Goal: Task Accomplishment & Management: Use online tool/utility

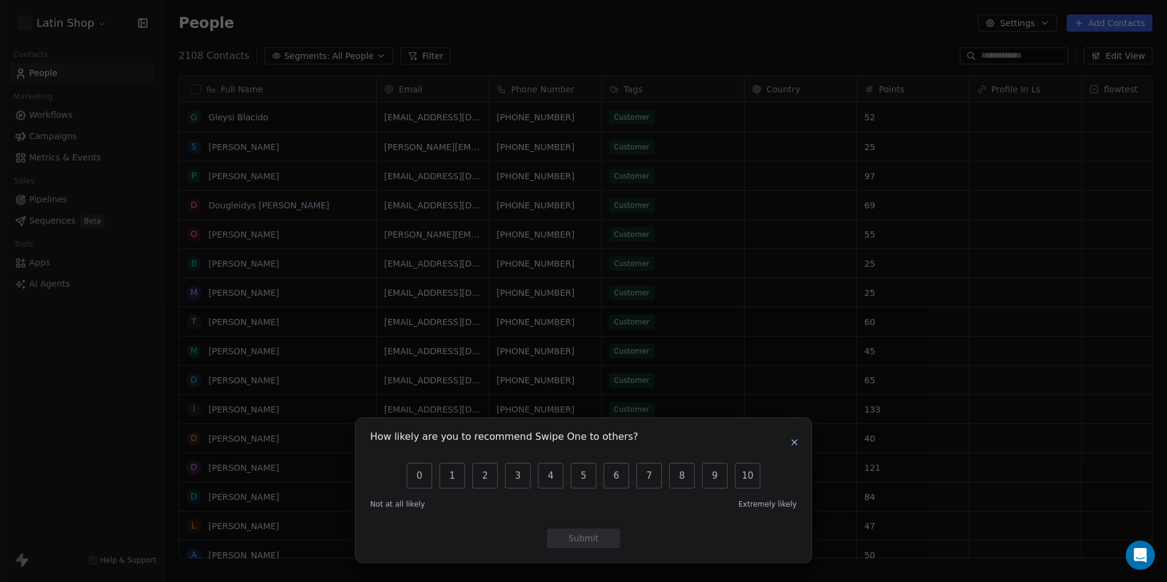
scroll to position [512, 1003]
click at [796, 444] on icon "button" at bounding box center [794, 442] width 5 height 5
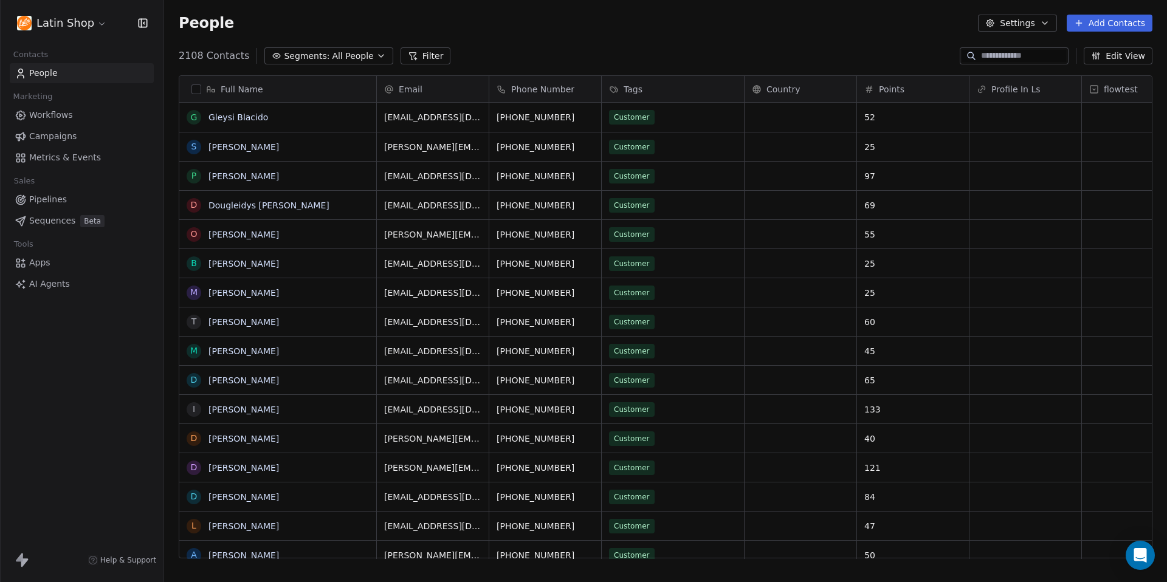
click at [55, 221] on span "Sequences" at bounding box center [52, 221] width 46 height 13
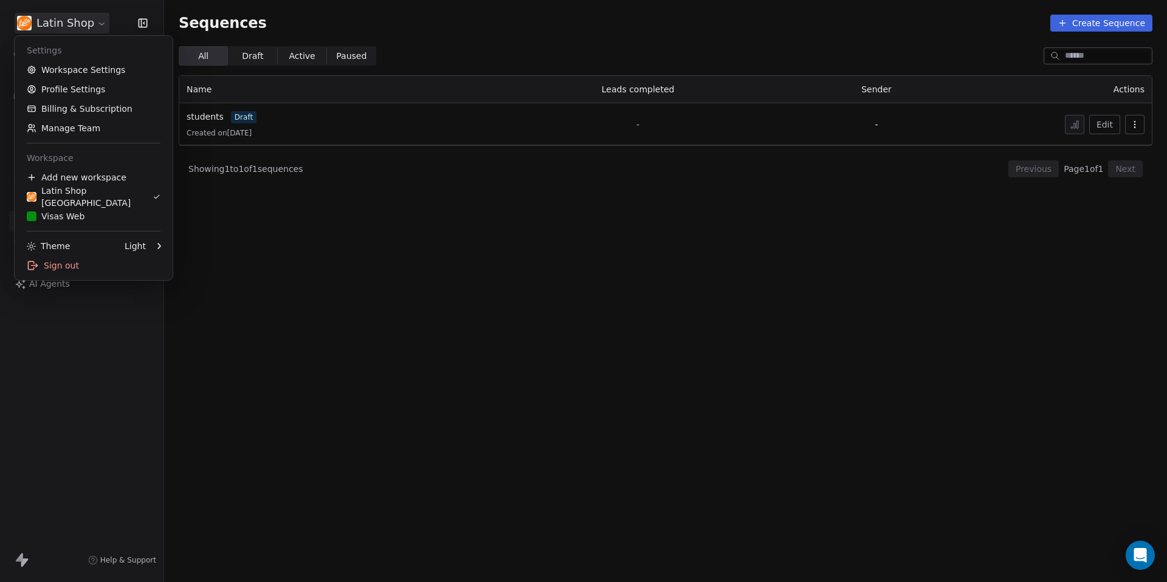
click at [96, 24] on html "Latin Shop Contacts People Marketing Workflows Campaigns Metrics & Events Sales…" at bounding box center [583, 291] width 1167 height 582
click at [71, 215] on div "Visas Web" at bounding box center [56, 216] width 58 height 12
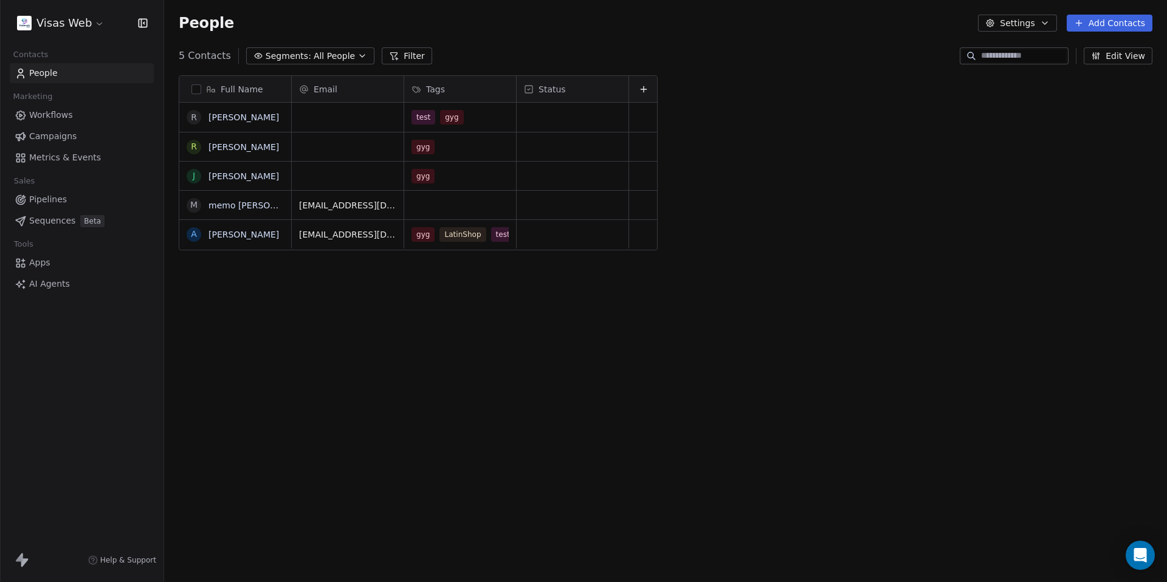
scroll to position [512, 1003]
click at [232, 117] on link "[PERSON_NAME]" at bounding box center [244, 117] width 71 height 10
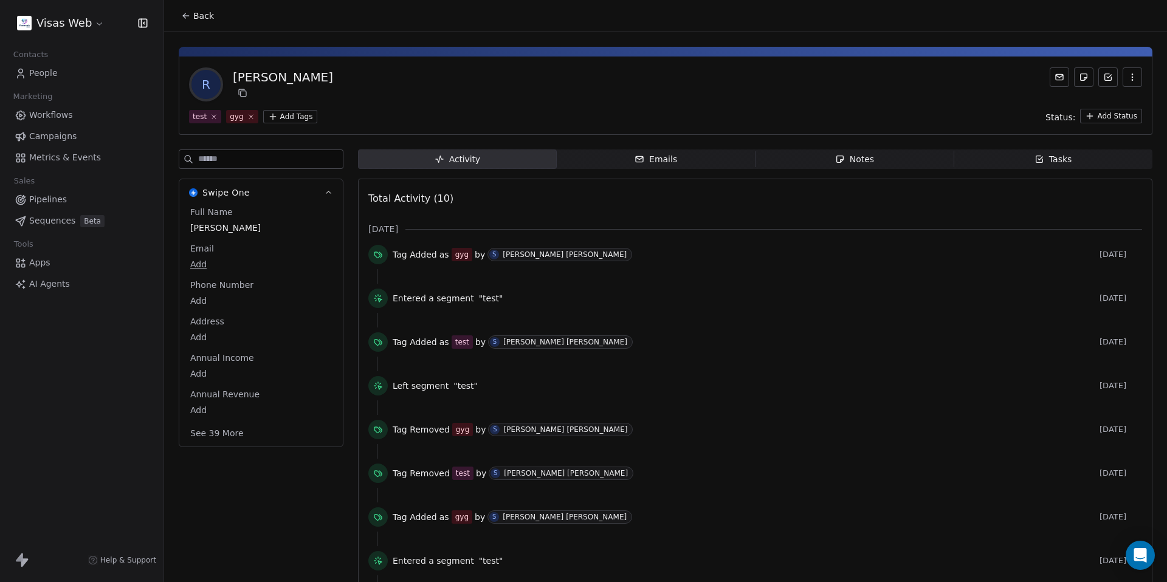
click at [197, 10] on span "Back" at bounding box center [203, 16] width 21 height 12
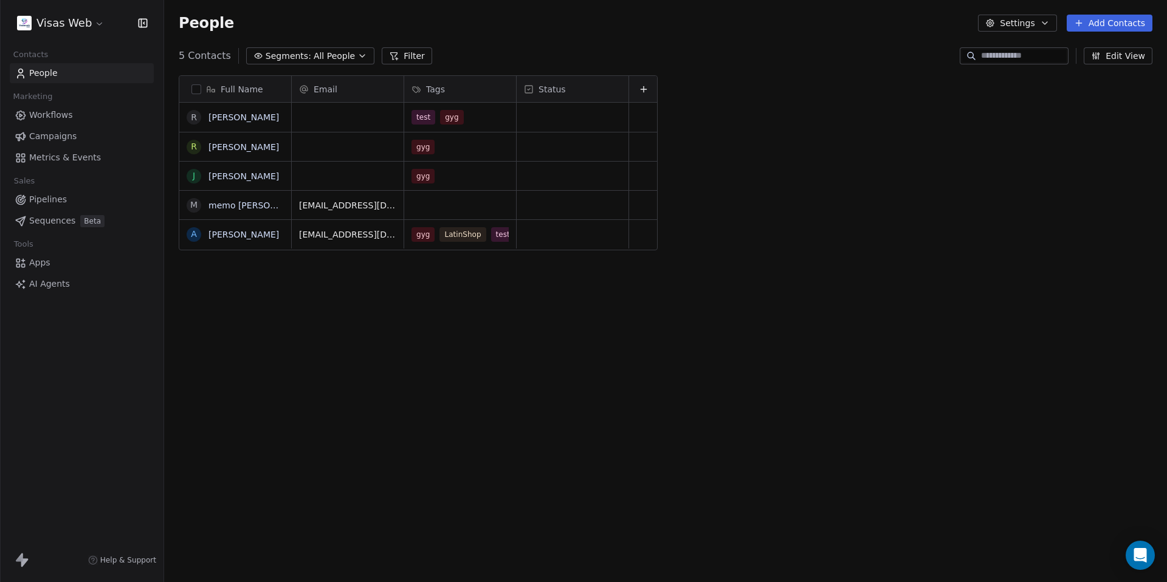
scroll to position [512, 1003]
click at [249, 204] on link "memo [PERSON_NAME]" at bounding box center [259, 206] width 100 height 10
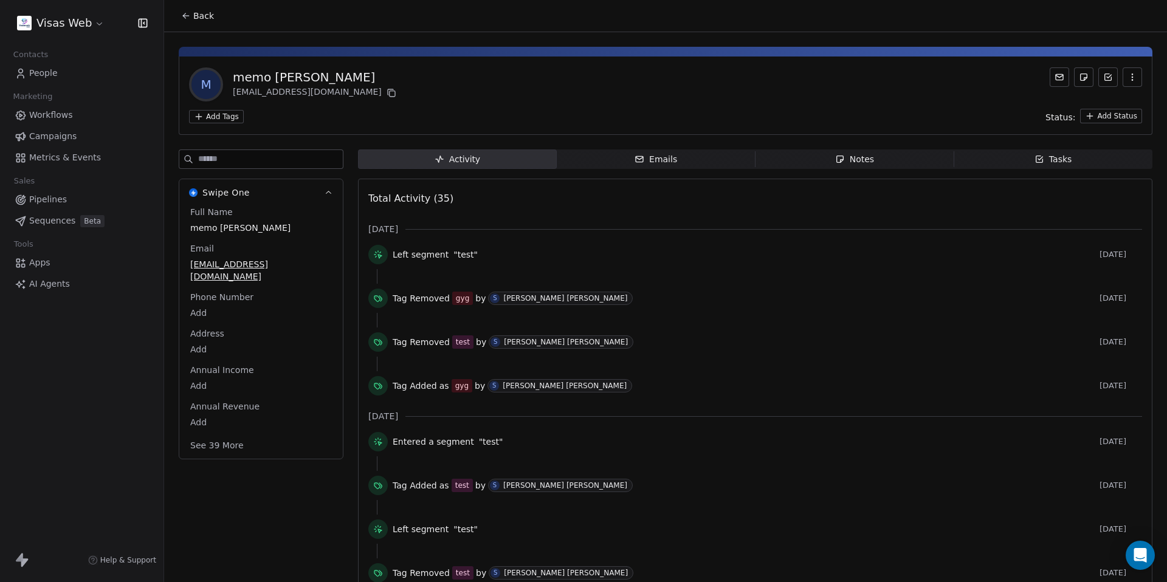
click at [638, 167] on span "Emails Emails" at bounding box center [656, 159] width 199 height 19
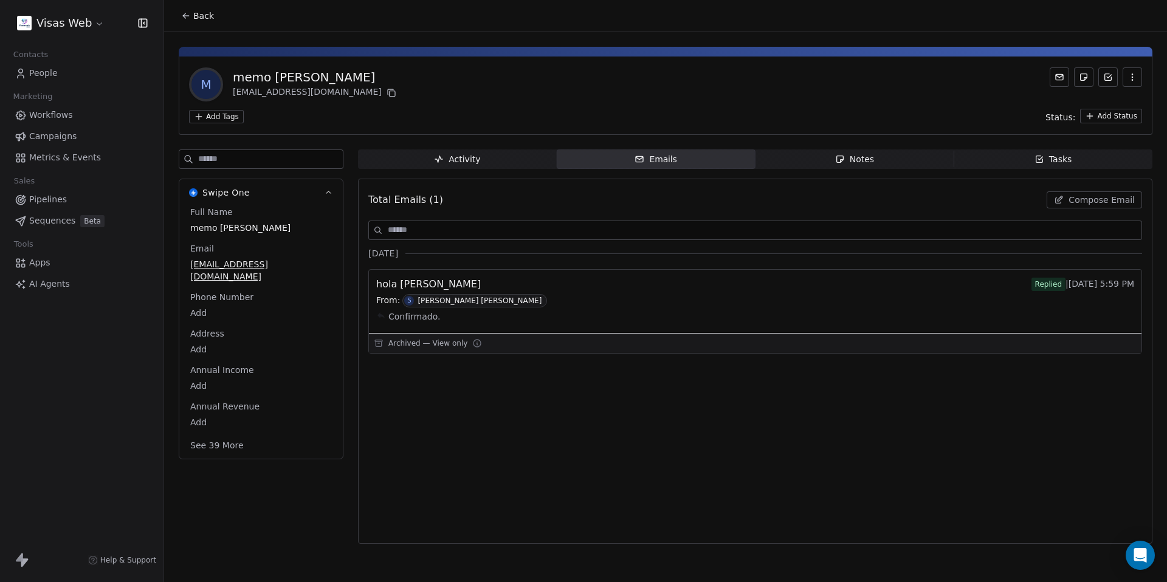
click at [476, 303] on div "[PERSON_NAME] [PERSON_NAME]" at bounding box center [480, 301] width 124 height 9
click at [1086, 198] on span "Compose Email" at bounding box center [1102, 200] width 66 height 12
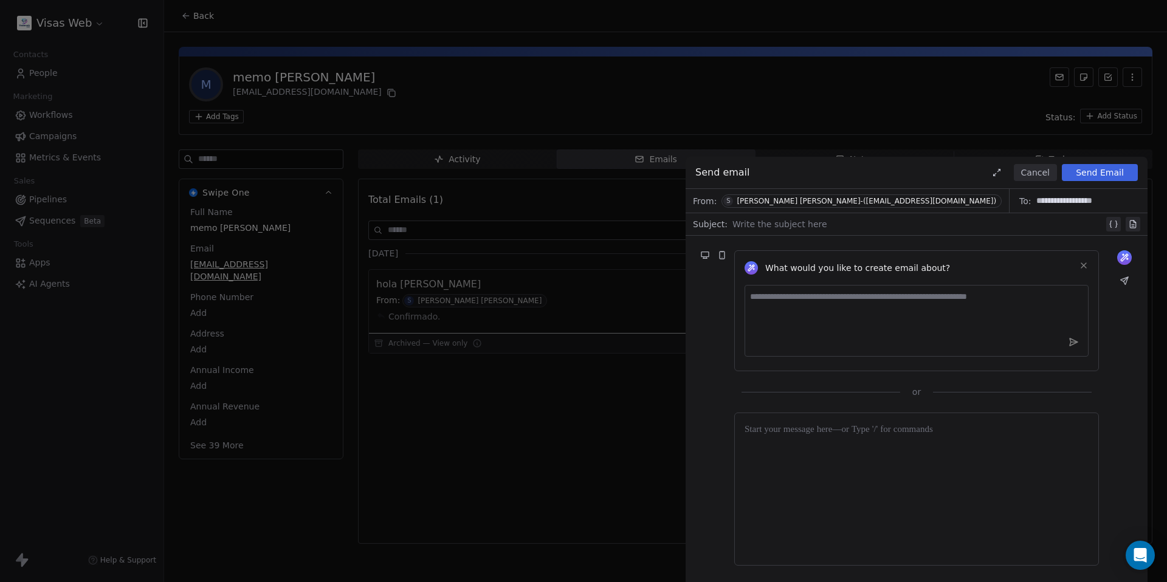
click at [1117, 227] on icon at bounding box center [1114, 224] width 10 height 10
click at [958, 441] on div at bounding box center [917, 489] width 344 height 133
click at [1032, 170] on button "Cancel" at bounding box center [1035, 172] width 43 height 17
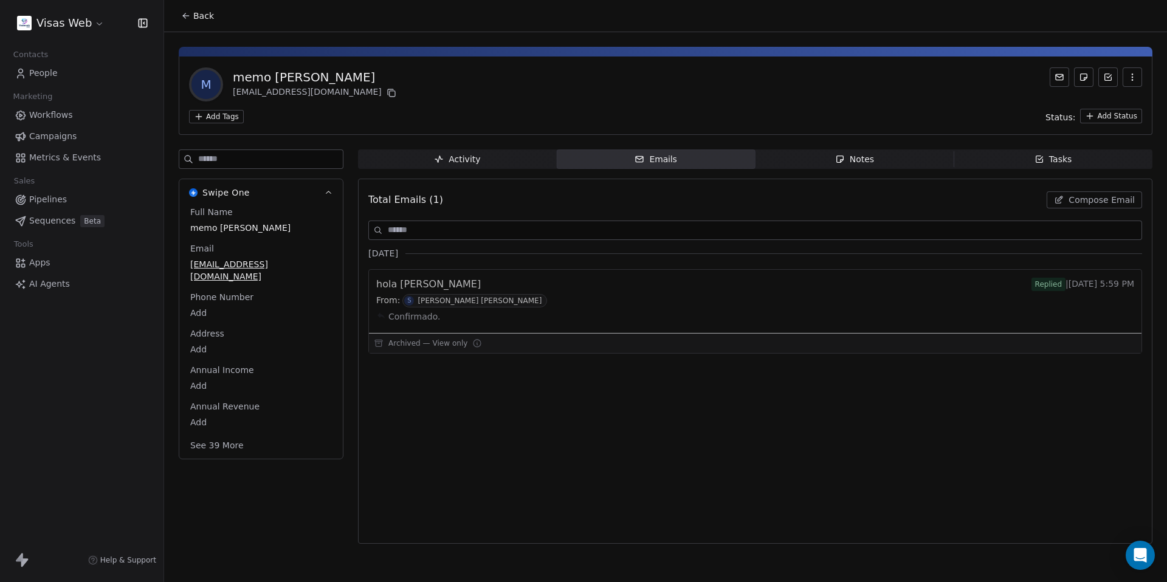
click at [1049, 159] on div "Tasks" at bounding box center [1054, 159] width 38 height 13
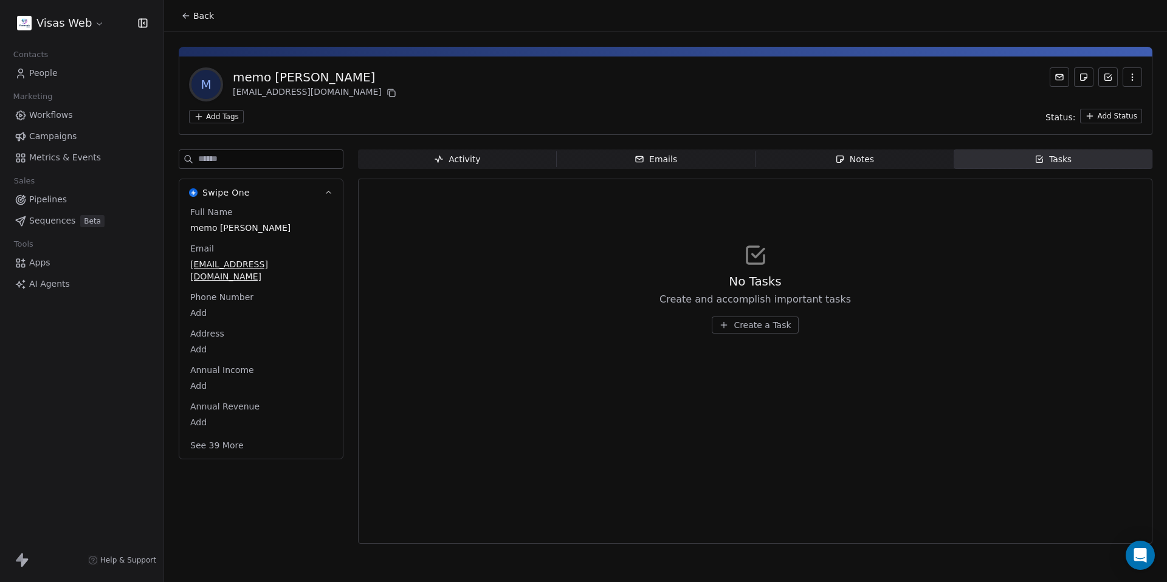
click at [897, 157] on span "Notes Notes" at bounding box center [855, 159] width 199 height 19
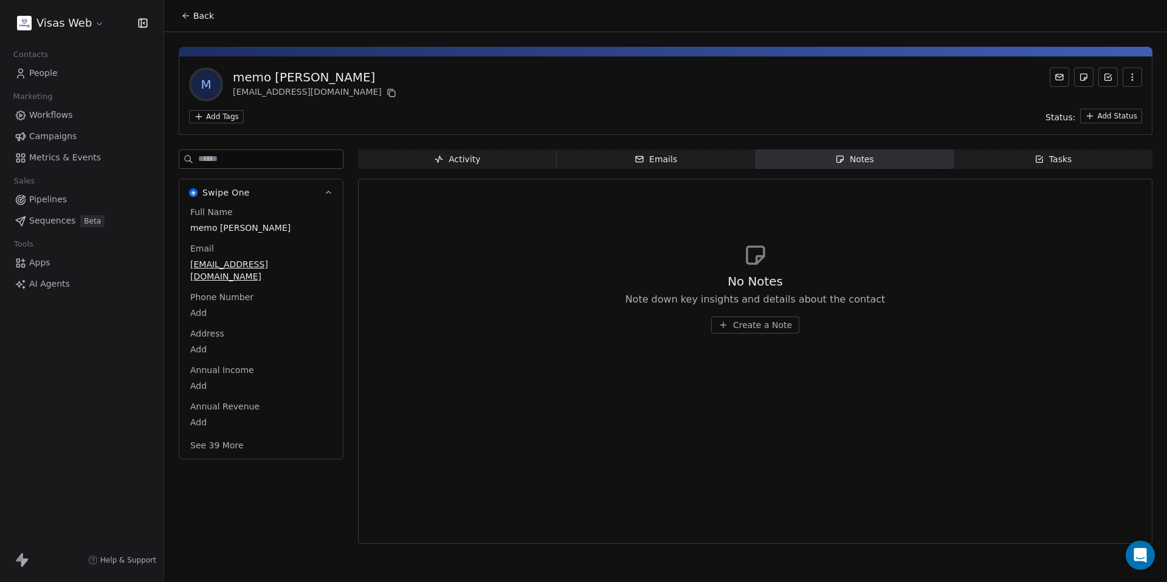
click at [53, 286] on span "AI Agents" at bounding box center [49, 284] width 41 height 13
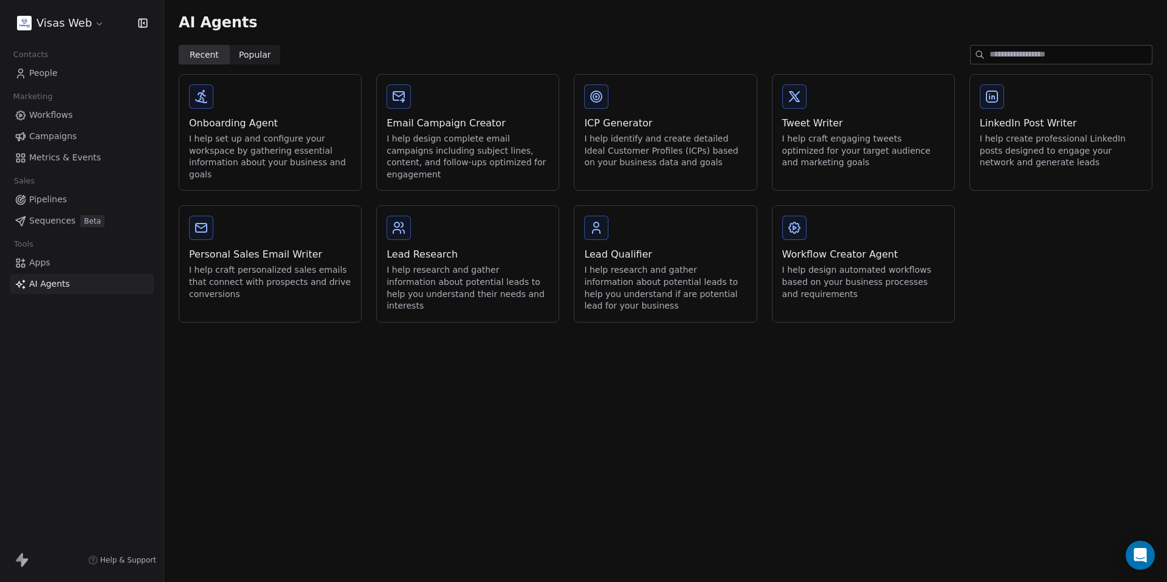
click at [50, 156] on span "Metrics & Events" at bounding box center [65, 157] width 72 height 13
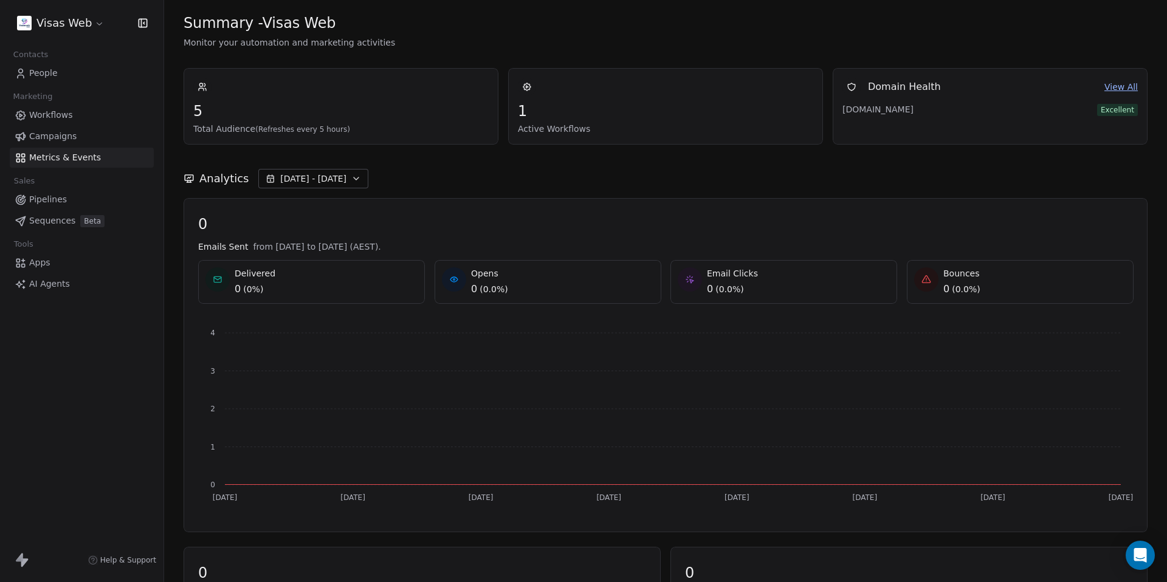
click at [57, 138] on span "Campaigns" at bounding box center [52, 136] width 47 height 13
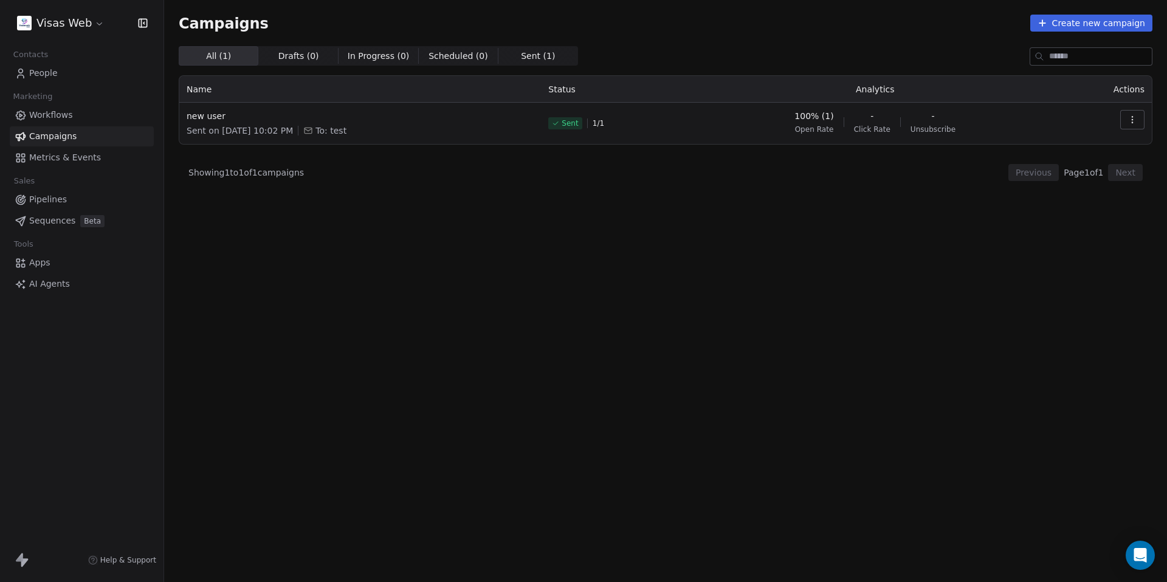
click at [1047, 26] on icon at bounding box center [1043, 23] width 10 height 10
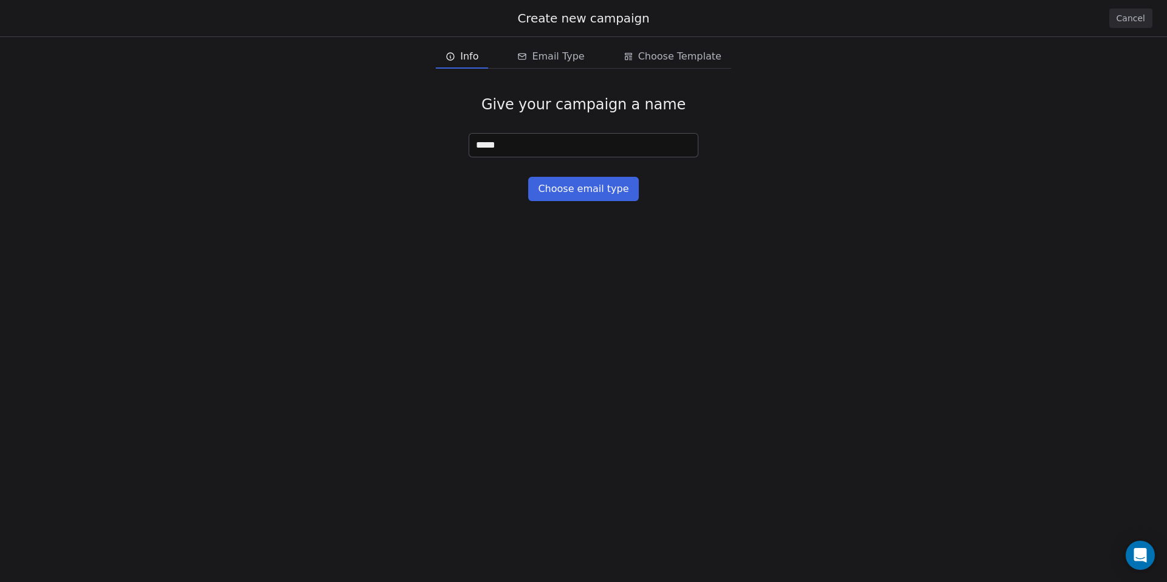
type input "*****"
click at [582, 188] on button "Choose email type" at bounding box center [583, 189] width 110 height 24
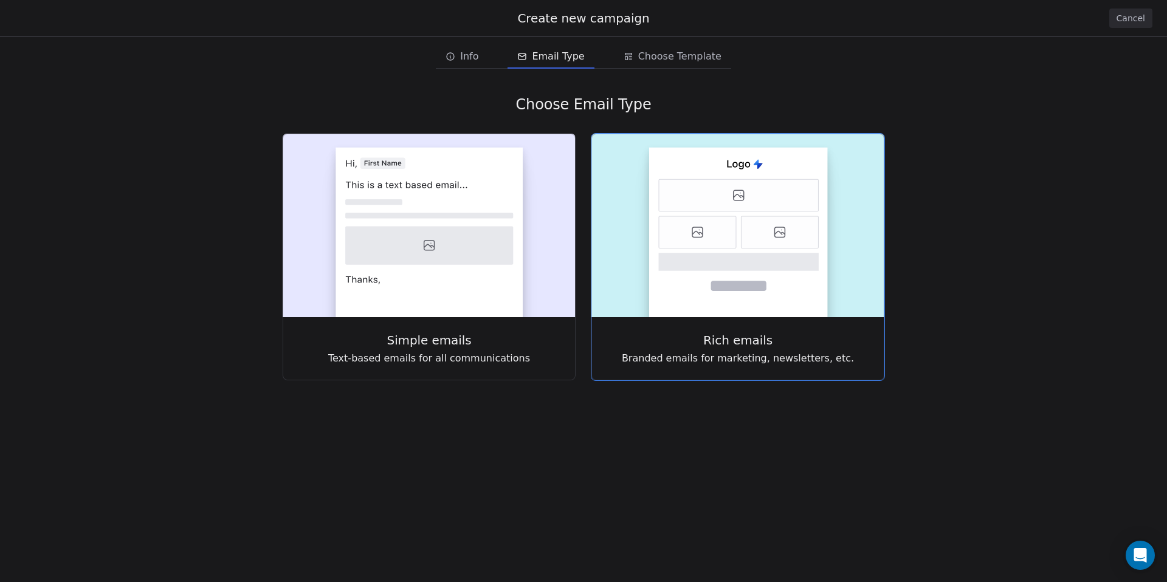
click at [771, 351] on span "Branded emails for marketing, newsletters, etc." at bounding box center [738, 358] width 232 height 15
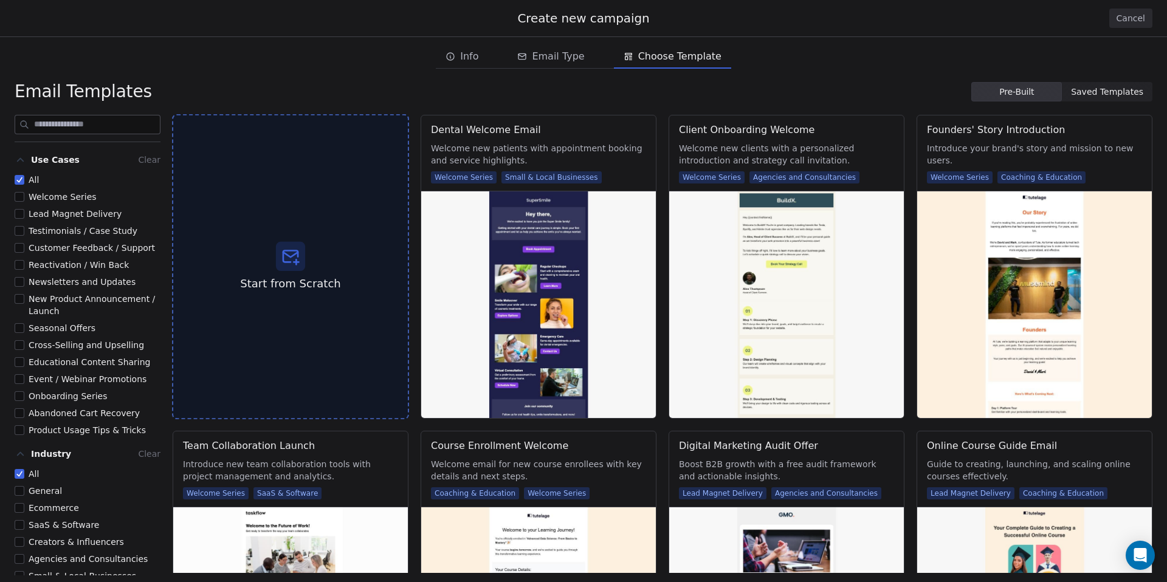
click at [244, 282] on span "Start from Scratch" at bounding box center [290, 284] width 100 height 16
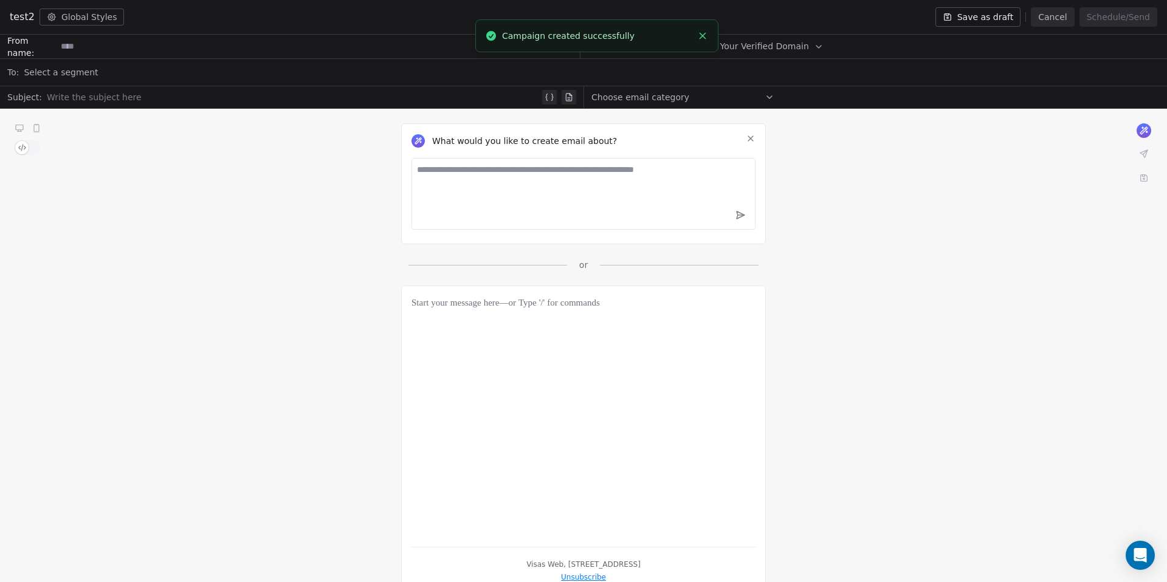
click at [706, 33] on icon "Close toast" at bounding box center [702, 35] width 11 height 11
click at [21, 151] on span "button" at bounding box center [21, 147] width 13 height 13
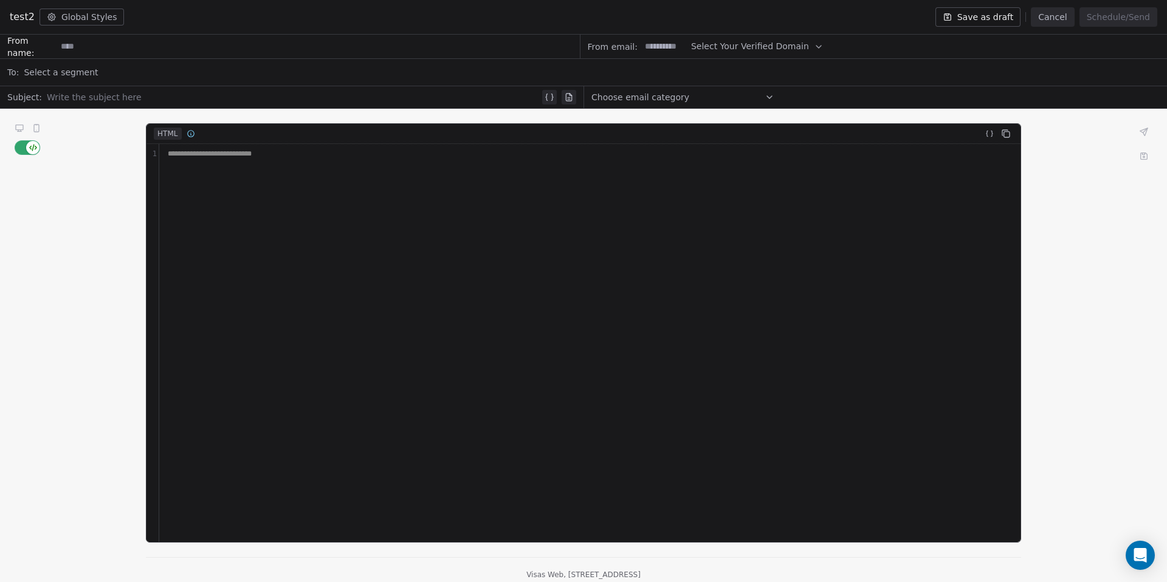
click at [180, 157] on div "**********" at bounding box center [590, 154] width 852 height 10
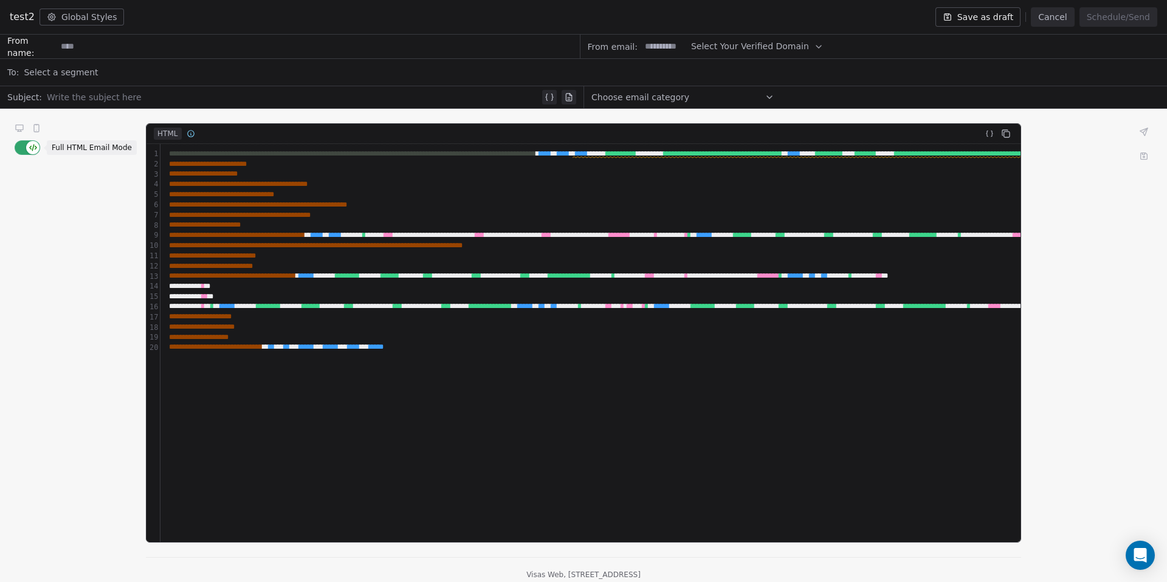
click at [22, 147] on button "button" at bounding box center [28, 147] width 26 height 15
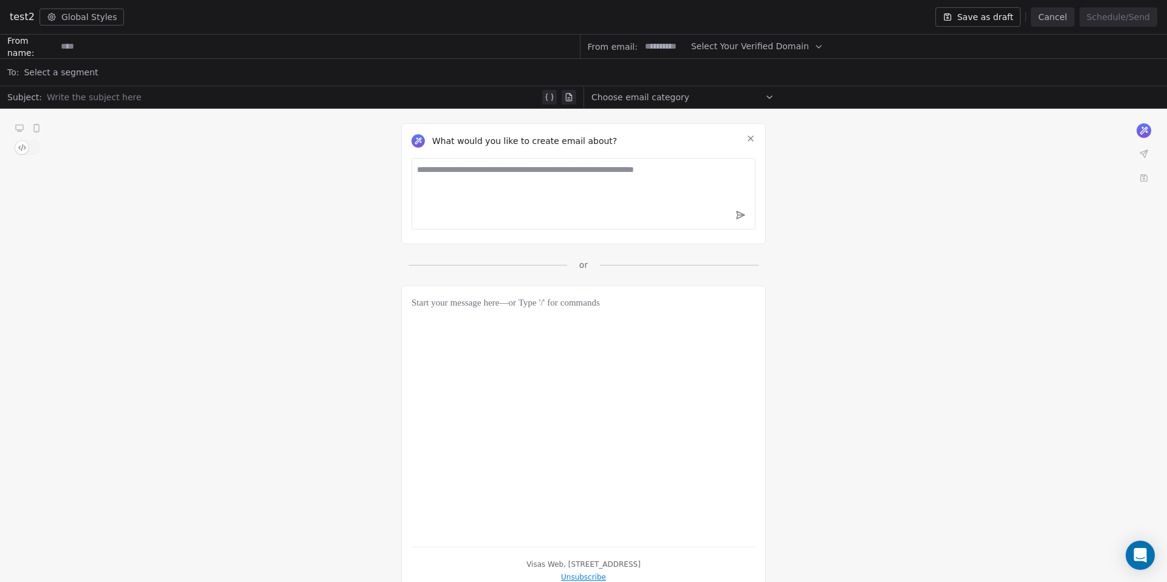
click at [31, 148] on button "button" at bounding box center [28, 147] width 26 height 15
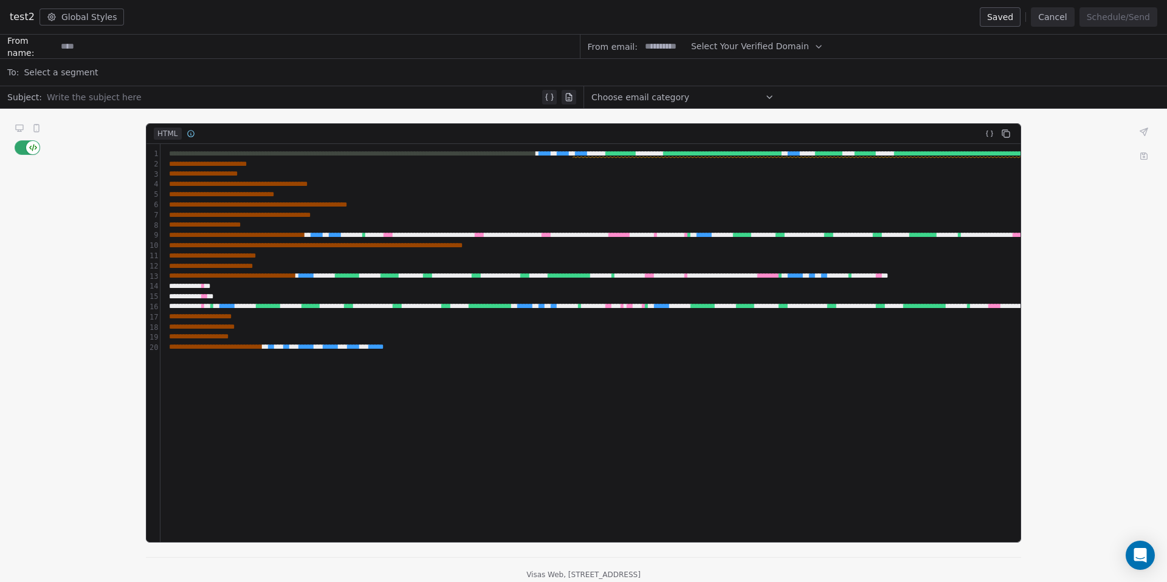
click at [765, 100] on icon at bounding box center [770, 97] width 10 height 10
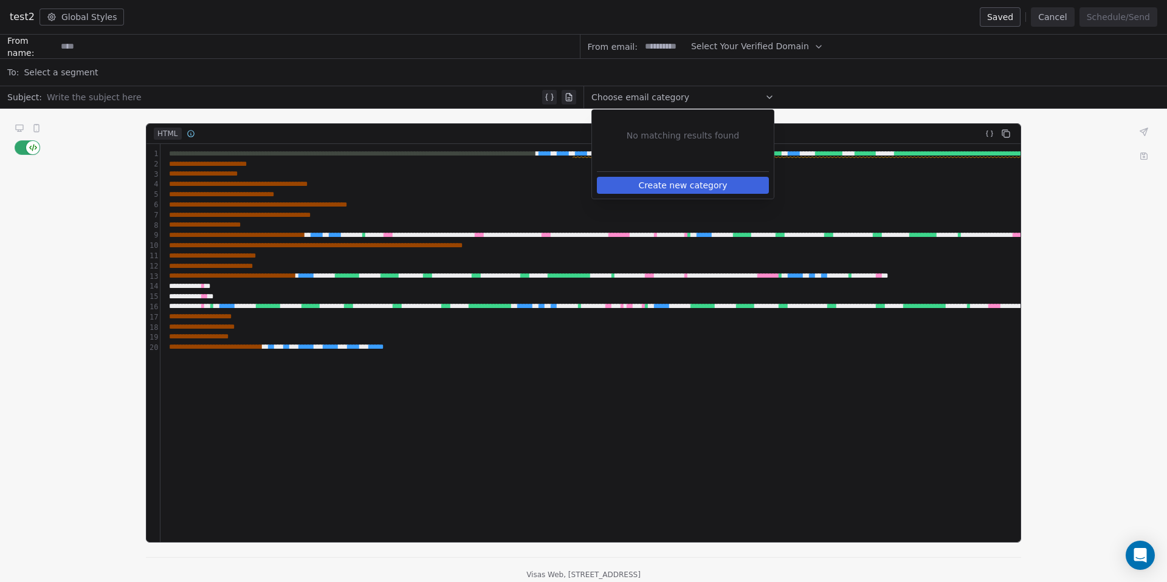
click at [765, 100] on icon at bounding box center [770, 97] width 10 height 10
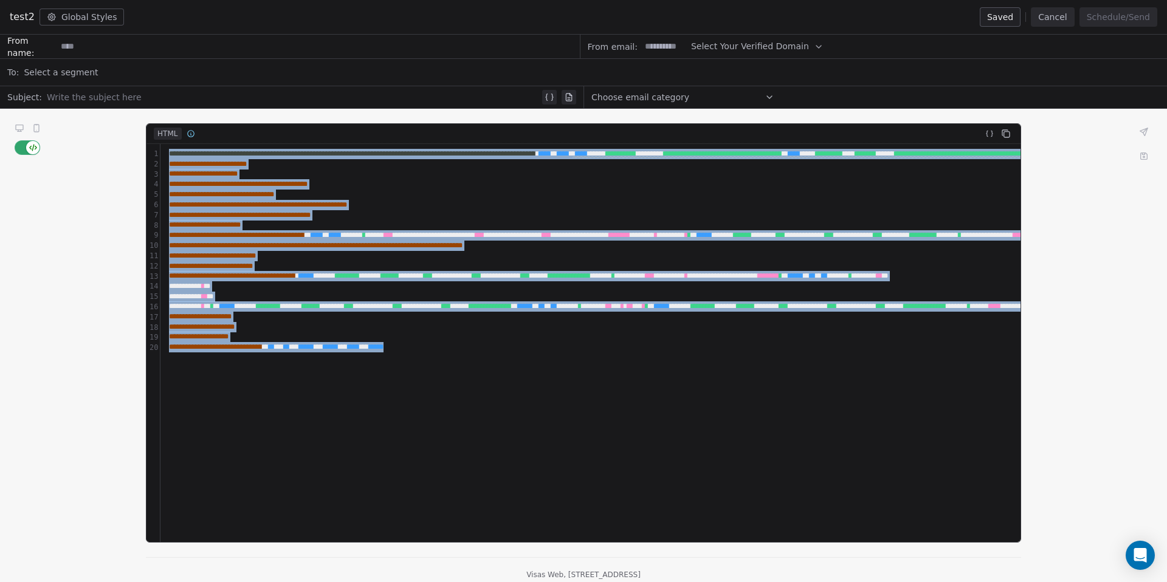
drag, startPoint x: 494, startPoint y: 355, endPoint x: 128, endPoint y: 102, distance: 444.8
click at [128, 102] on div "**********" at bounding box center [583, 309] width 1167 height 548
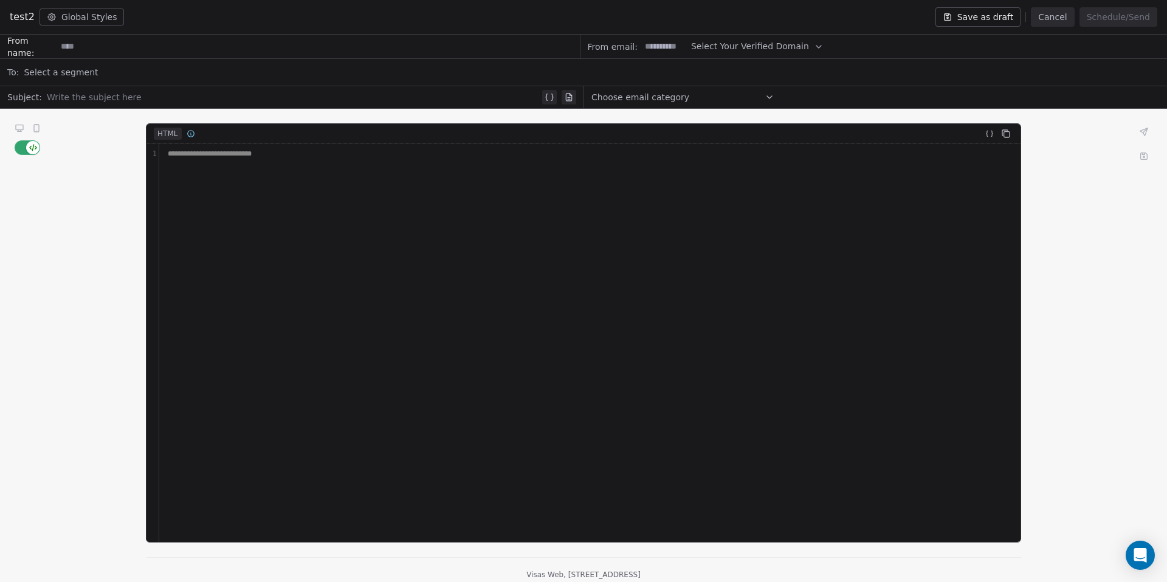
click at [23, 147] on button "button" at bounding box center [28, 147] width 26 height 15
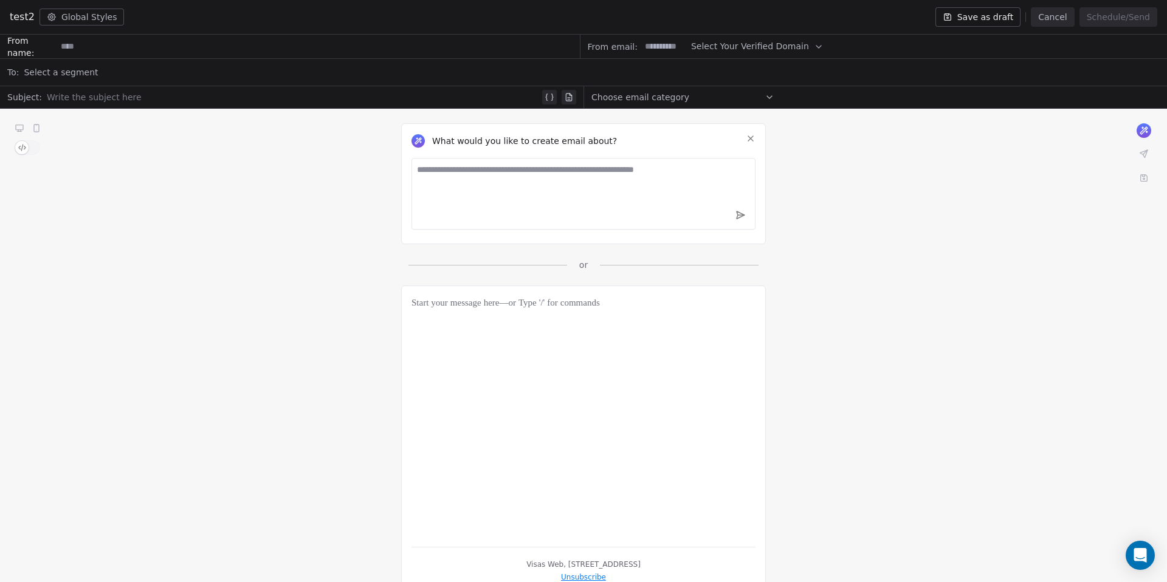
click at [538, 311] on div at bounding box center [584, 416] width 344 height 241
click at [520, 184] on textarea at bounding box center [584, 194] width 344 height 72
click at [374, 305] on icon at bounding box center [374, 303] width 8 height 8
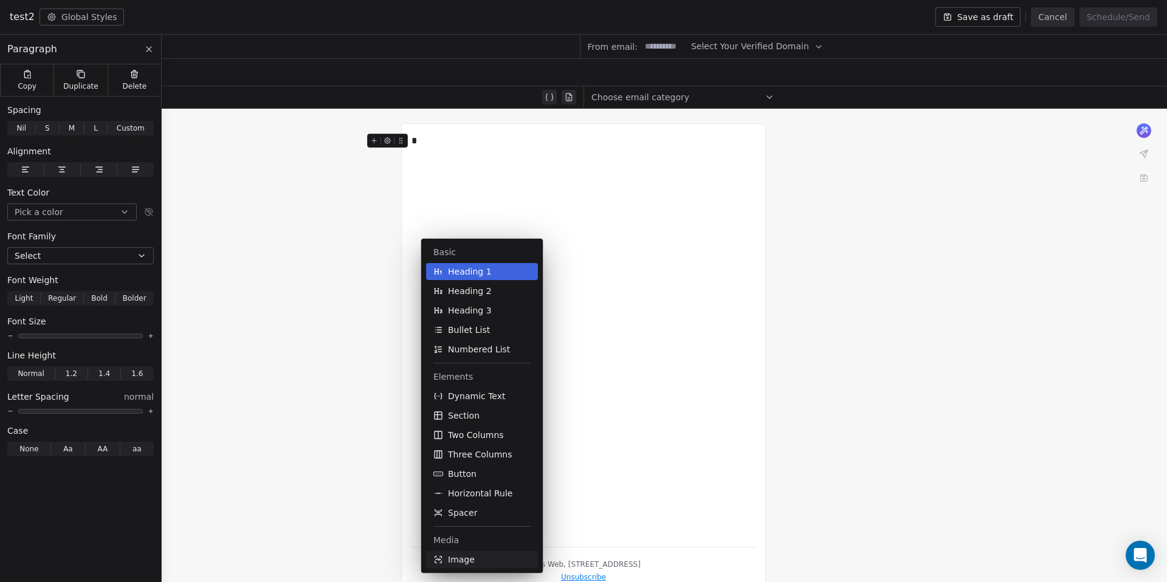
click at [450, 562] on span "Image" at bounding box center [461, 560] width 27 height 12
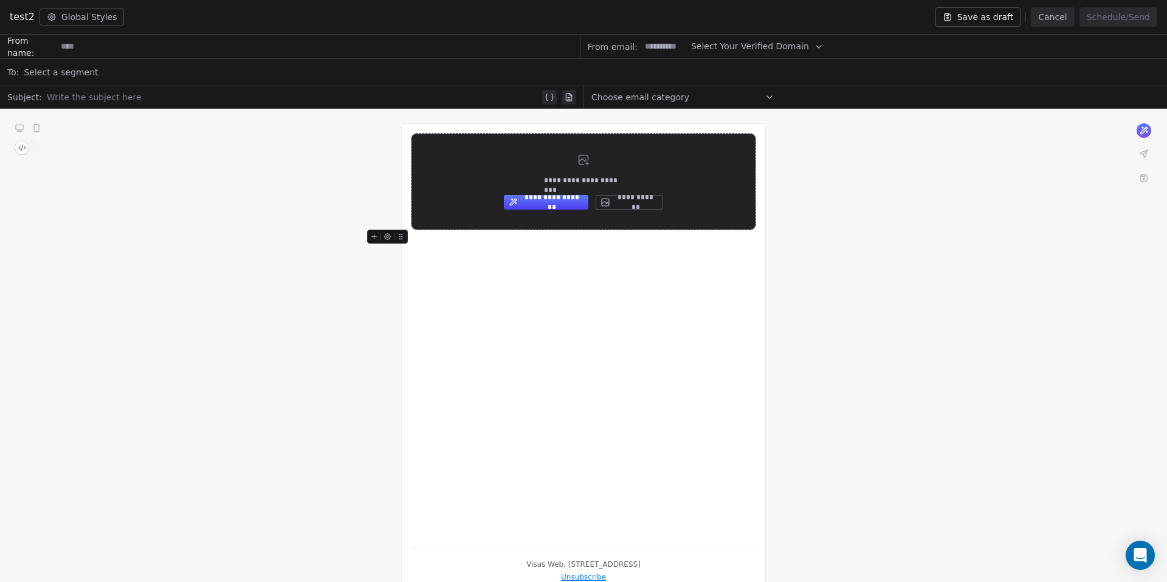
click at [612, 204] on button "**********" at bounding box center [629, 202] width 67 height 15
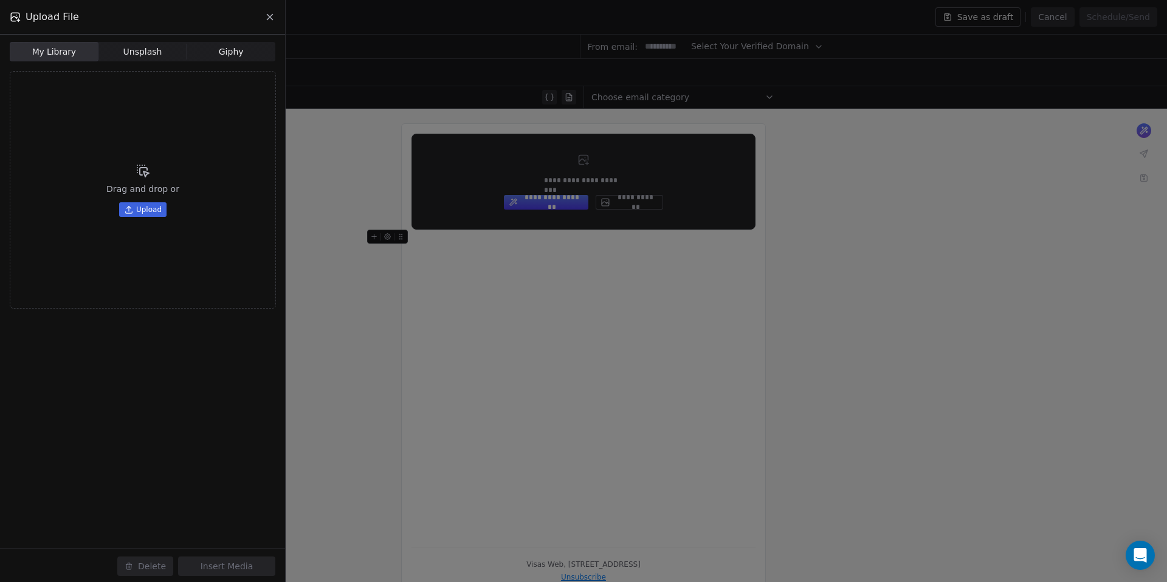
click at [145, 206] on span "Upload" at bounding box center [149, 210] width 26 height 10
click at [421, 272] on div "Upload File My Library My Library Unsplash Unsplash Giphy Giphy Drag and drop o…" at bounding box center [583, 291] width 1167 height 582
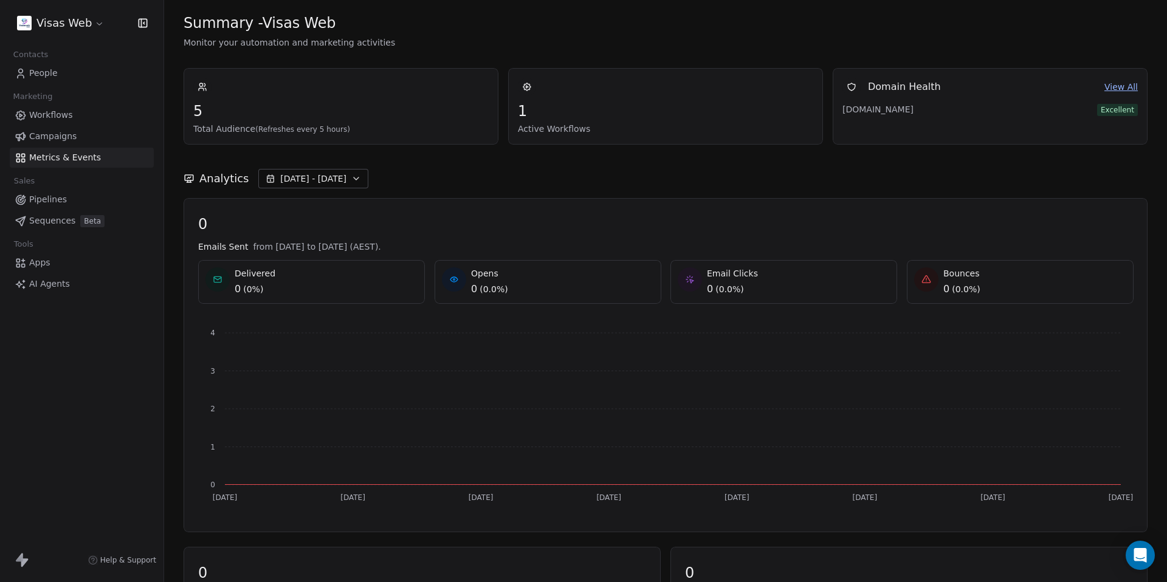
click at [61, 135] on span "Campaigns" at bounding box center [52, 136] width 47 height 13
